Goal: Task Accomplishment & Management: Use online tool/utility

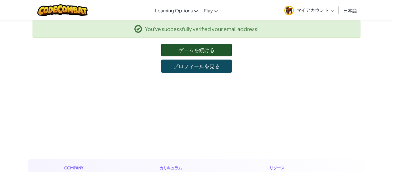
click at [225, 47] on link "ゲームを続ける" at bounding box center [196, 49] width 71 height 13
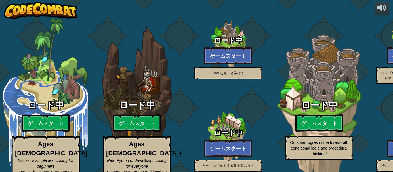
select select "ja"
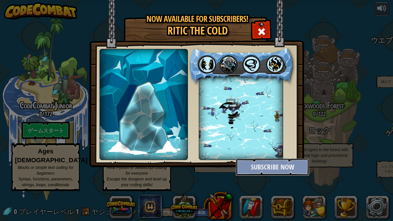
click at [287, 171] on button "Subscribe Now" at bounding box center [273, 166] width 74 height 17
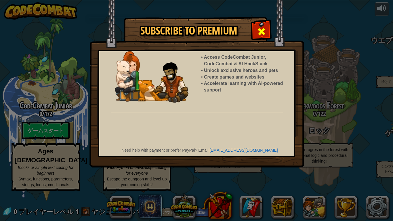
click at [261, 27] on span at bounding box center [261, 31] width 9 height 9
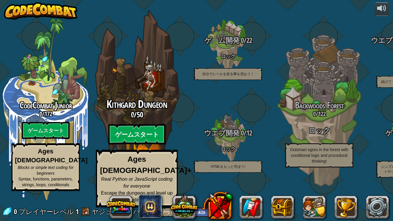
click at [142, 140] on btn "ゲームスタート" at bounding box center [136, 134] width 57 height 21
select select "ja"
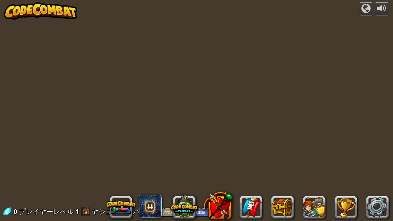
select select "ja"
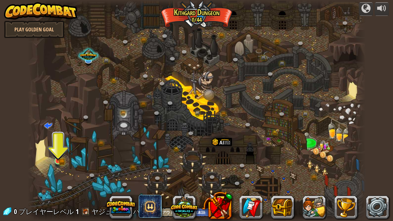
click at [58, 155] on img at bounding box center [58, 152] width 5 height 5
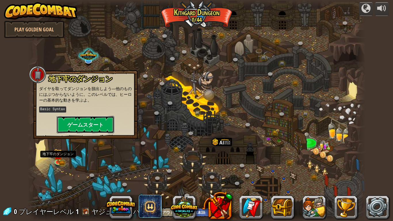
click at [92, 126] on button "ゲームスタート" at bounding box center [86, 124] width 58 height 17
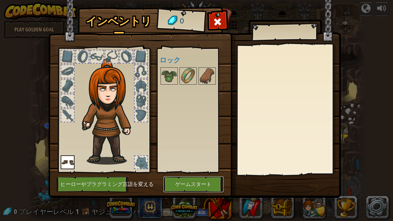
click at [194, 172] on button "ゲームスタート" at bounding box center [193, 184] width 60 height 16
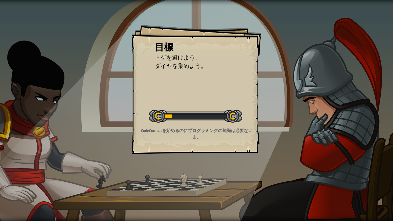
click at [232, 170] on div "目標 トゲを避けよう。 ダイヤを集めよう。 レベルスタート Error loading from server. Try refreshing the pag…" at bounding box center [196, 110] width 393 height 221
click at [236, 167] on div "目標 トゲを避けよう。 ダイヤを集めよう。 レベルスタート Error loading from server. Try refreshing the pag…" at bounding box center [196, 110] width 393 height 221
click at [237, 167] on div "目標 トゲを避けよう。 ダイヤを集めよう。 レベルスタート Error loading from server. Try refreshing the pag…" at bounding box center [196, 110] width 393 height 221
click at [244, 164] on div "目標 トゲを避けよう。 ダイヤを集めよう。 レベルスタート Error loading from server. Try refreshing the pag…" at bounding box center [196, 110] width 393 height 221
click at [239, 169] on div "目標 トゲを避けよう。 ダイヤを集めよう。 レベルスタート Error loading from server. Try refreshing the pag…" at bounding box center [196, 110] width 393 height 221
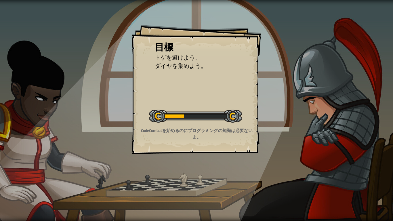
click at [240, 170] on div "目標 トゲを避けよう。 ダイヤを集めよう。 レベルスタート Error loading from server. Try refreshing the pag…" at bounding box center [196, 110] width 393 height 221
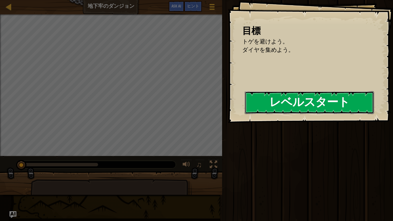
click at [313, 109] on button "レベルスタート" at bounding box center [309, 102] width 129 height 23
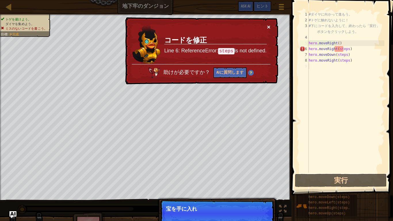
click at [270, 28] on button "×" at bounding box center [268, 27] width 3 height 6
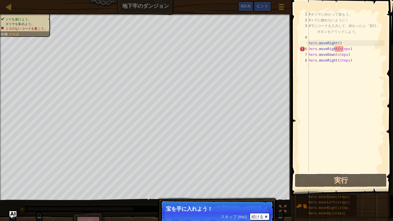
click at [238, 172] on span "スキップ (esc)" at bounding box center [234, 216] width 26 height 5
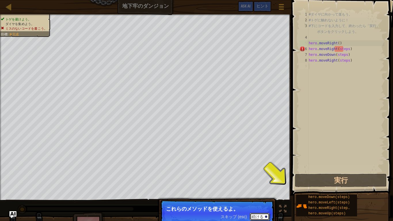
click at [262, 172] on button "続ける" at bounding box center [260, 216] width 20 height 7
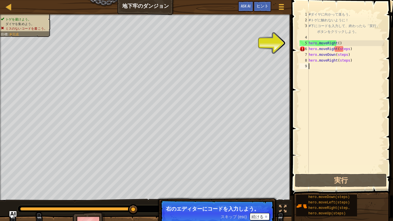
click at [239, 172] on span "スキップ (esc)" at bounding box center [234, 216] width 26 height 5
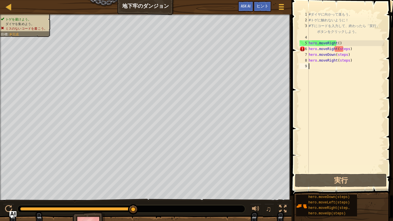
click at [352, 76] on div "# ダ イ ヤ に 向 か っ て 進 も う 。 # ト ゲ に 触 れ な い よ う に ！ # 下 に コ ー ド を 入 力 し て 、 終 わ っ…" at bounding box center [345, 98] width 77 height 173
click at [342, 50] on div "# ダ イ ヤ に 向 か っ て 進 も う 。 # ト ゲ に 触 れ な い よ う に ！ # 下 に コ ー ド を 入 力 し て 、 終 わ っ…" at bounding box center [345, 98] width 77 height 173
click at [348, 49] on div "# ダ イ ヤ に 向 か っ て 進 も う 。 # ト ゲ に 触 れ な い よ う に ！ # 下 に コ ー ド を 入 力 し て 、 終 わ っ…" at bounding box center [345, 98] width 77 height 173
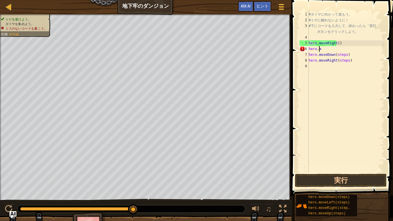
type textarea "h"
click at [355, 54] on div "# ダ イ ヤ に 向 か っ て 進 も う 。 # ト ゲ に 触 れ な い よ う に ！ # 下 に コ ー ド を 入 力 し て 、 終 わ っ…" at bounding box center [345, 98] width 77 height 173
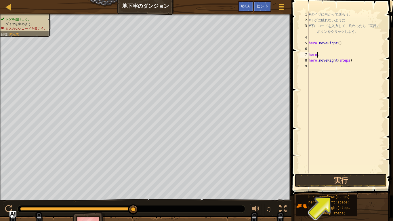
type textarea "h"
click at [349, 63] on div "# ダ イ ヤ に 向 か っ て 進 も う 。 # ト ゲ に 触 れ な い よ う に ！ # 下 に コ ー ド を 入 力 し て 、 終 わ っ…" at bounding box center [345, 98] width 77 height 173
click at [353, 63] on div "# ダ イ ヤ に 向 か っ て 進 も う 。 # ト ゲ に 触 れ な い よ う に ！ # 下 に コ ー ド を 入 力 し て 、 終 わ っ…" at bounding box center [345, 98] width 77 height 173
click at [351, 64] on div "# ダ イ ヤ に 向 か っ て 進 も う 。 # ト ゲ に 触 れ な い よ う に ！ # 下 に コ ー ド を 入 力 し て 、 終 わ っ…" at bounding box center [345, 98] width 77 height 173
click at [347, 58] on div "# ダ イ ヤ に 向 か っ て 進 も う 。 # ト ゲ に 触 れ な い よ う に ！ # 下 に コ ー ド を 入 力 し て 、 終 わ っ…" at bounding box center [345, 98] width 77 height 173
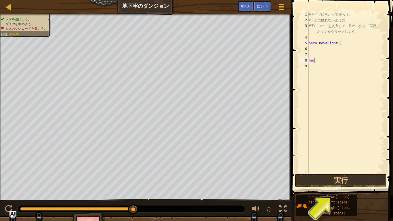
type textarea "h"
type textarea "hero.moveRigh"
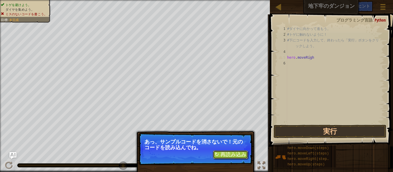
click at [234, 157] on button "↻ 再読み込み" at bounding box center [230, 154] width 35 height 9
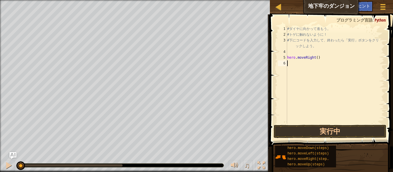
scroll to position [3, 0]
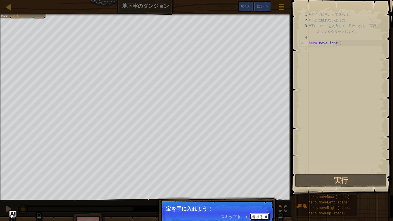
click at [262, 172] on button "続ける" at bounding box center [260, 216] width 20 height 7
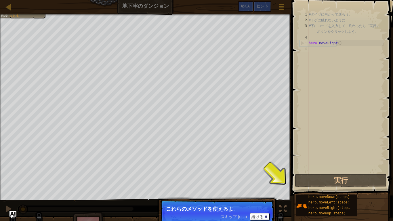
click at [236, 172] on span "スキップ (esc)" at bounding box center [234, 216] width 26 height 5
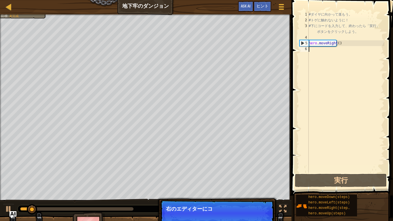
click at [238, 172] on p "スキップ (esc) 続ける 右のエディターにコ" at bounding box center [217, 213] width 114 height 26
click at [239, 172] on span "スキップ (esc)" at bounding box center [234, 216] width 26 height 5
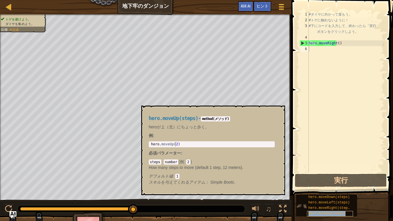
click at [319, 172] on span "hero.moveUp(steps)" at bounding box center [326, 213] width 37 height 4
click at [312, 172] on span "hero.moveDown(steps)" at bounding box center [328, 197] width 41 height 4
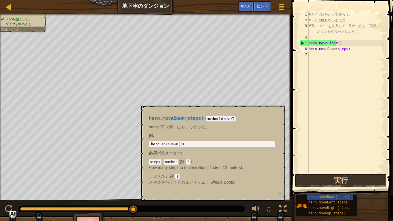
click at [317, 51] on div "# ダ イ ヤ に 向 か っ て 進 も う 。 # ト ゲ に 触 れ な い よ う に ！ # 下 に コ ー ド を 入 力 し て 、 終 わ っ…" at bounding box center [345, 98] width 77 height 173
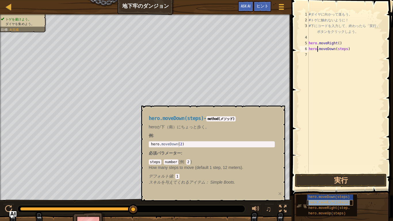
click at [324, 172] on span "hero.moveLeft(steps)" at bounding box center [328, 202] width 41 height 4
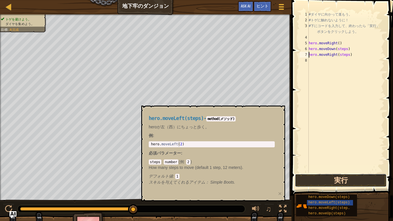
click at [357, 172] on button "実行" at bounding box center [341, 180] width 92 height 13
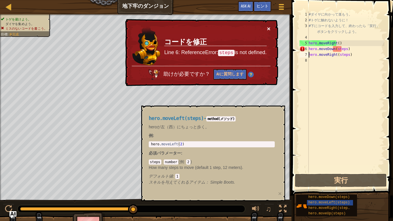
click at [269, 28] on button "×" at bounding box center [268, 29] width 3 height 6
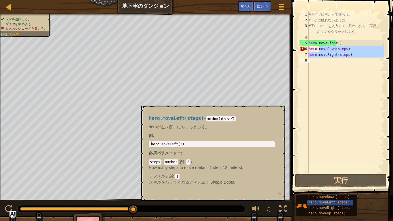
drag, startPoint x: 319, startPoint y: 50, endPoint x: 332, endPoint y: 59, distance: 16.6
click at [332, 59] on div "# ダ イ ヤ に 向 か っ て 進 も う 。 # ト ゲ に 触 れ な い よ う に ！ # 下 に コ ー ド を 入 力 し て 、 終 わ っ…" at bounding box center [345, 98] width 77 height 173
type textarea "hero.moveRight(steps)"
click at [330, 75] on div "# ダ イ ヤ に 向 か っ て 進 も う 。 # ト ゲ に 触 れ な い よ う に ！ # 下 に コ ー ド を 入 力 し て 、 終 わ っ…" at bounding box center [345, 92] width 77 height 161
drag, startPoint x: 307, startPoint y: 54, endPoint x: 354, endPoint y: 57, distance: 46.6
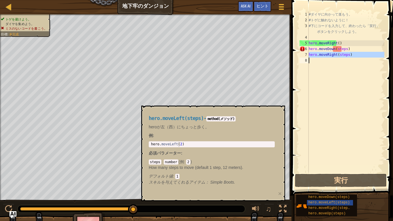
click at [354, 57] on div "1 2 3 4 5 6 7 8 # ダ イ ヤ に 向 か っ て 進 も う 。 # ト ゲ に 触 れ な い よ う に ！ # 下 に コ ー ド を…" at bounding box center [341, 92] width 86 height 161
type textarea "hero.moveRight(steps)"
click at [325, 62] on div "# ダ イ ヤ に 向 か っ て 進 も う 。 # ト ゲ に 触 れ な い よ う に ！ # 下 に コ ー ド を 入 力 し て 、 終 わ っ…" at bounding box center [345, 98] width 77 height 173
paste textarea "hero.moveDown(steps)"
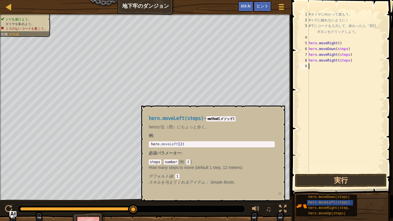
click at [353, 51] on div "# ダ イ ヤ に 向 か っ て 進 も う 。 # ト ゲ に 触 れ な い よ う に ！ # 下 に コ ー ド を 入 力 し て 、 終 わ っ…" at bounding box center [345, 98] width 77 height 173
click at [352, 58] on div "# ダ イ ヤ に 向 か っ て 進 も う 。 # ト ゲ に 触 れ な い よ う に ！ # 下 に コ ー ド を 入 力 し て 、 終 わ っ…" at bounding box center [345, 98] width 77 height 173
type textarea "h"
drag, startPoint x: 309, startPoint y: 49, endPoint x: 352, endPoint y: 49, distance: 43.1
click at [352, 49] on div "# ダ イ ヤ に 向 か っ て 進 も う 。 # ト ゲ に 触 れ な い よ う に ！ # 下 に コ ー ド を 入 力 し て 、 終 わ っ…" at bounding box center [345, 98] width 77 height 173
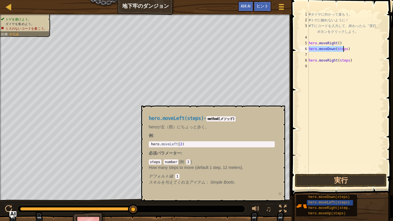
type textarea "hero.moveDown(steps)"
click at [328, 55] on div "# ダ イ ヤ に 向 か っ て 進 も う 。 # ト ゲ に 触 れ な い よ う に ！ # 下 に コ ー ド を 入 力 し て 、 終 わ っ…" at bounding box center [345, 98] width 77 height 173
paste textarea "hero.moveDown(steps)"
drag, startPoint x: 308, startPoint y: 59, endPoint x: 359, endPoint y: 65, distance: 51.8
click at [359, 65] on div "hero.moveDown(steps) 1 2 3 4 5 6 7 8 9 # ダ イ ヤ に 向 か っ て 進 も う 。 # ト ゲ に 触 れ な …" at bounding box center [341, 92] width 86 height 161
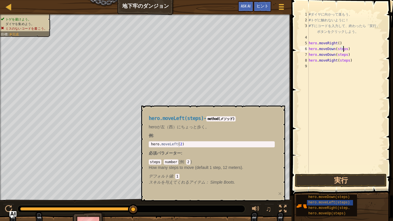
click at [345, 48] on div "# ダ イ ヤ に 向 か っ て 進 も う 。 # ト ゲ に 触 れ な い よ う に ！ # 下 に コ ー ド を 入 力 し て 、 終 わ っ…" at bounding box center [345, 98] width 77 height 173
type textarea "h"
paste textarea "hero.moveRight(steps)"
type textarea "hero.moveRight(steps)"
click at [337, 172] on button "実行" at bounding box center [341, 180] width 92 height 13
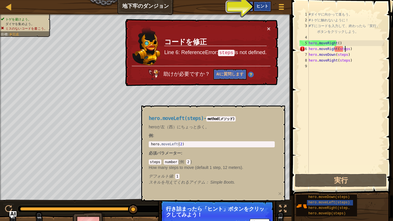
click at [260, 6] on span "ヒント" at bounding box center [262, 5] width 12 height 5
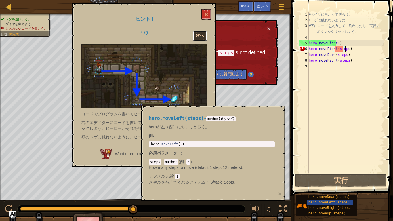
click at [203, 34] on button "次へ" at bounding box center [200, 35] width 14 height 11
